Goal: Check status: Check status

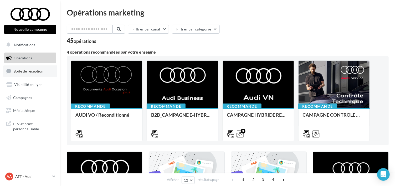
click at [31, 72] on span "Boîte de réception" at bounding box center [28, 71] width 30 height 4
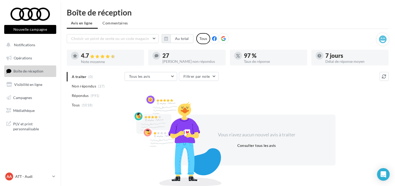
click at [221, 40] on icon at bounding box center [223, 38] width 5 height 5
click at [177, 39] on button "Au total" at bounding box center [181, 38] width 23 height 9
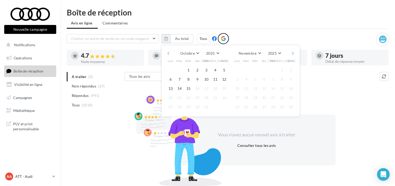
click at [170, 54] on div "Octobre [PERSON_NAME] Mars Avril Mai Juin Juillet Août Septembre Octobre Novemb…" at bounding box center [230, 53] width 120 height 7
click at [168, 54] on button "button" at bounding box center [168, 53] width 4 height 7
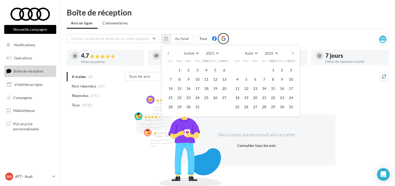
click at [168, 54] on button "button" at bounding box center [168, 53] width 4 height 7
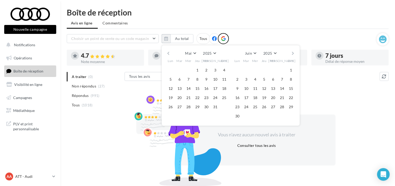
click at [168, 54] on button "button" at bounding box center [168, 53] width 4 height 7
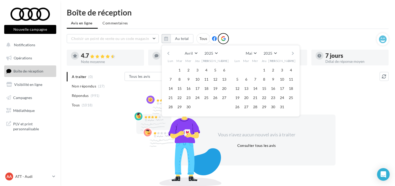
click at [168, 54] on button "button" at bounding box center [168, 53] width 4 height 7
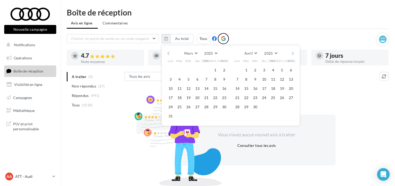
click at [168, 54] on button "button" at bounding box center [168, 53] width 4 height 7
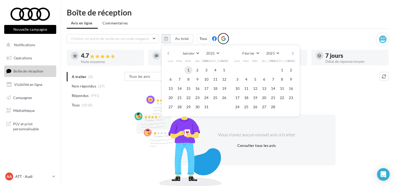
click at [186, 69] on button "1" at bounding box center [188, 70] width 8 height 8
click at [208, 108] on button "31" at bounding box center [206, 107] width 8 height 8
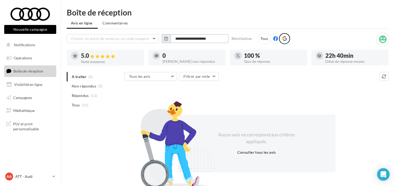
click at [178, 37] on input "**********" at bounding box center [199, 38] width 58 height 9
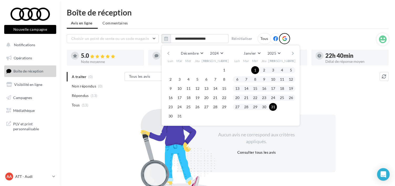
click at [290, 52] on div "Décembre [PERSON_NAME] Mars Avril Mai Juin Juillet Août Septembre Octobre Novem…" at bounding box center [230, 53] width 120 height 7
click at [292, 52] on button "button" at bounding box center [293, 53] width 4 height 7
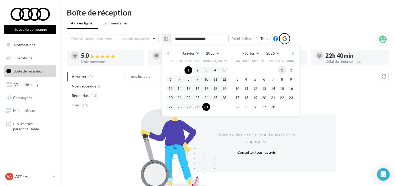
click at [281, 70] on button "1" at bounding box center [282, 70] width 8 height 8
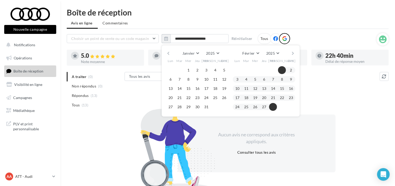
click at [274, 105] on button "28" at bounding box center [273, 107] width 8 height 8
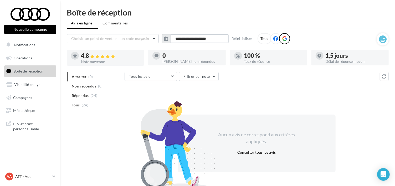
click at [202, 38] on input "**********" at bounding box center [199, 38] width 58 height 9
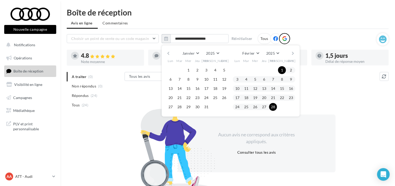
click at [294, 53] on button "button" at bounding box center [293, 53] width 4 height 7
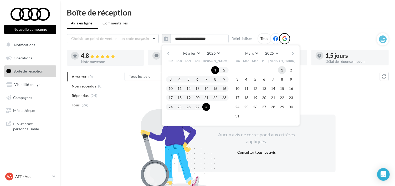
click at [280, 71] on button "1" at bounding box center [282, 70] width 8 height 8
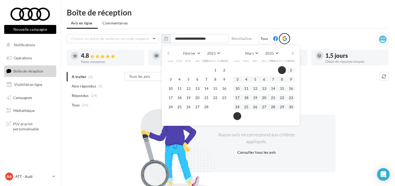
click at [237, 117] on button "31" at bounding box center [237, 116] width 8 height 8
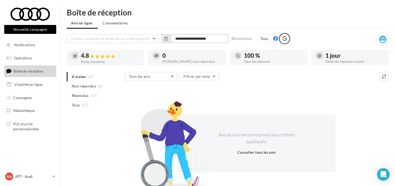
click at [223, 39] on input "**********" at bounding box center [199, 38] width 58 height 9
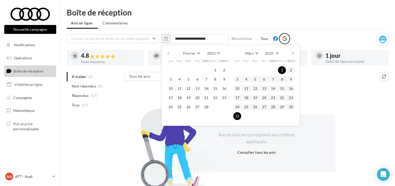
click at [291, 52] on button "button" at bounding box center [293, 53] width 4 height 7
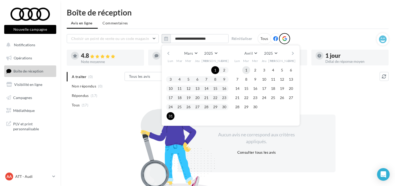
click at [248, 71] on button "1" at bounding box center [246, 70] width 8 height 8
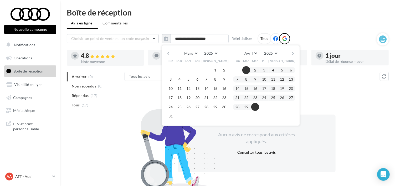
click at [258, 106] on button "30" at bounding box center [255, 107] width 8 height 8
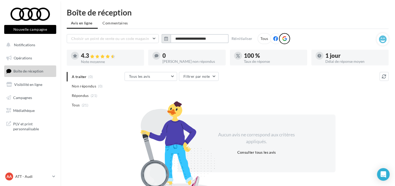
click at [183, 39] on input "**********" at bounding box center [199, 38] width 58 height 9
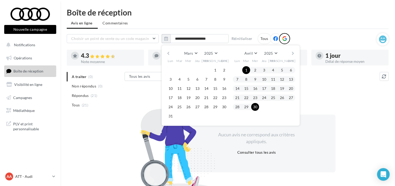
click at [288, 53] on div "Mars [PERSON_NAME] Mars Avril Mai Juin Juillet Août Septembre Octobre Novembre …" at bounding box center [230, 53] width 120 height 7
click at [291, 51] on button "button" at bounding box center [293, 53] width 4 height 7
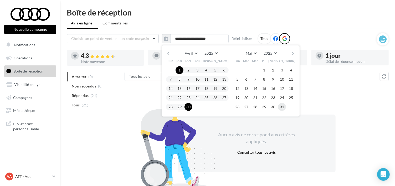
drag, startPoint x: 260, startPoint y: 68, endPoint x: 279, endPoint y: 109, distance: 45.1
click at [261, 68] on button "1" at bounding box center [264, 70] width 8 height 8
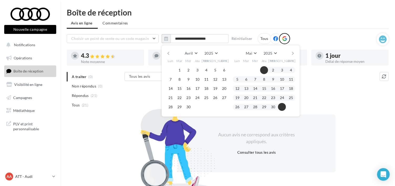
click at [280, 106] on button "31" at bounding box center [282, 107] width 8 height 8
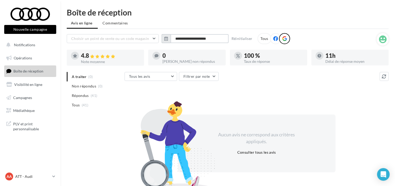
click at [198, 37] on input "**********" at bounding box center [199, 38] width 58 height 9
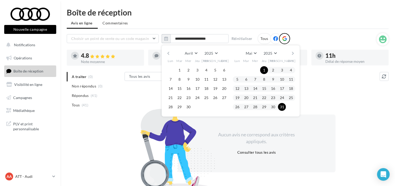
click at [292, 52] on button "button" at bounding box center [293, 53] width 4 height 7
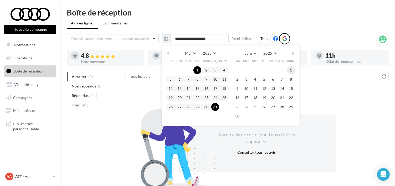
click at [289, 70] on button "1" at bounding box center [291, 70] width 8 height 8
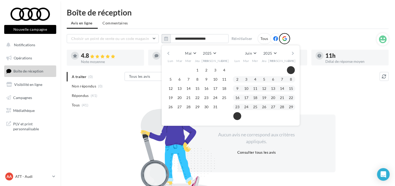
click at [235, 115] on button "30" at bounding box center [237, 116] width 8 height 8
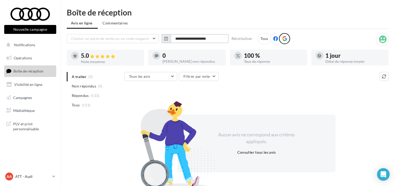
click at [204, 41] on input "**********" at bounding box center [199, 38] width 58 height 9
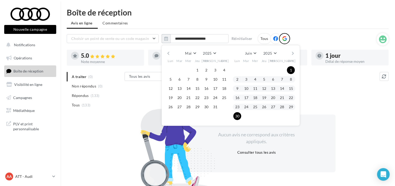
click at [289, 52] on div "[PERSON_NAME] Mars Avril Mai Juin Juillet Août Septembre Octobre Novembre [DATE…" at bounding box center [230, 53] width 120 height 7
click at [293, 51] on button "button" at bounding box center [293, 53] width 4 height 7
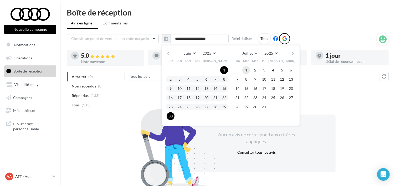
click at [248, 69] on button "1" at bounding box center [246, 70] width 8 height 8
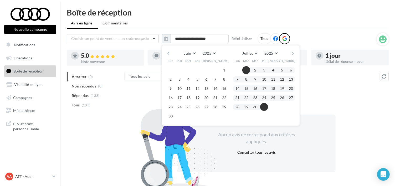
click at [266, 108] on button "31" at bounding box center [264, 107] width 8 height 8
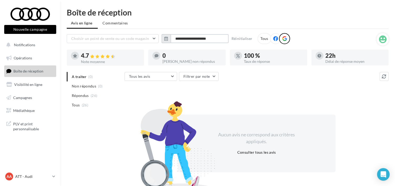
click at [212, 36] on input "**********" at bounding box center [199, 38] width 58 height 9
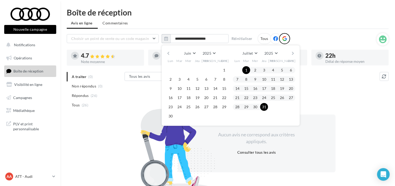
click at [291, 52] on button "button" at bounding box center [293, 53] width 4 height 7
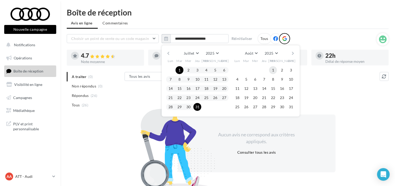
click at [274, 70] on button "1" at bounding box center [273, 70] width 8 height 8
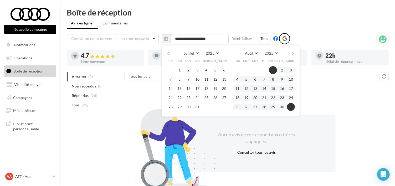
click at [291, 106] on button "31" at bounding box center [291, 107] width 8 height 8
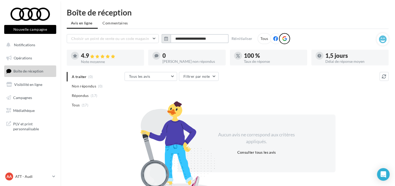
click at [189, 38] on input "**********" at bounding box center [199, 38] width 58 height 9
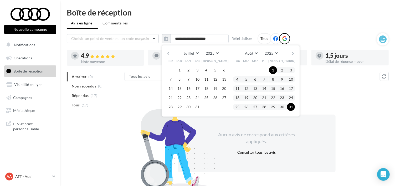
click at [291, 55] on button "button" at bounding box center [293, 53] width 4 height 7
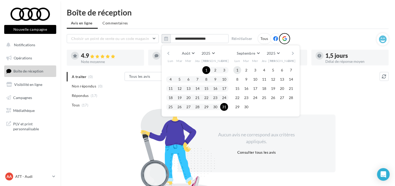
click at [238, 70] on button "1" at bounding box center [237, 70] width 8 height 8
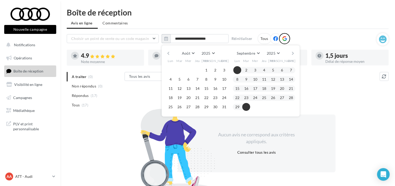
click at [245, 106] on button "30" at bounding box center [246, 107] width 8 height 8
